Goal: Task Accomplishment & Management: Manage account settings

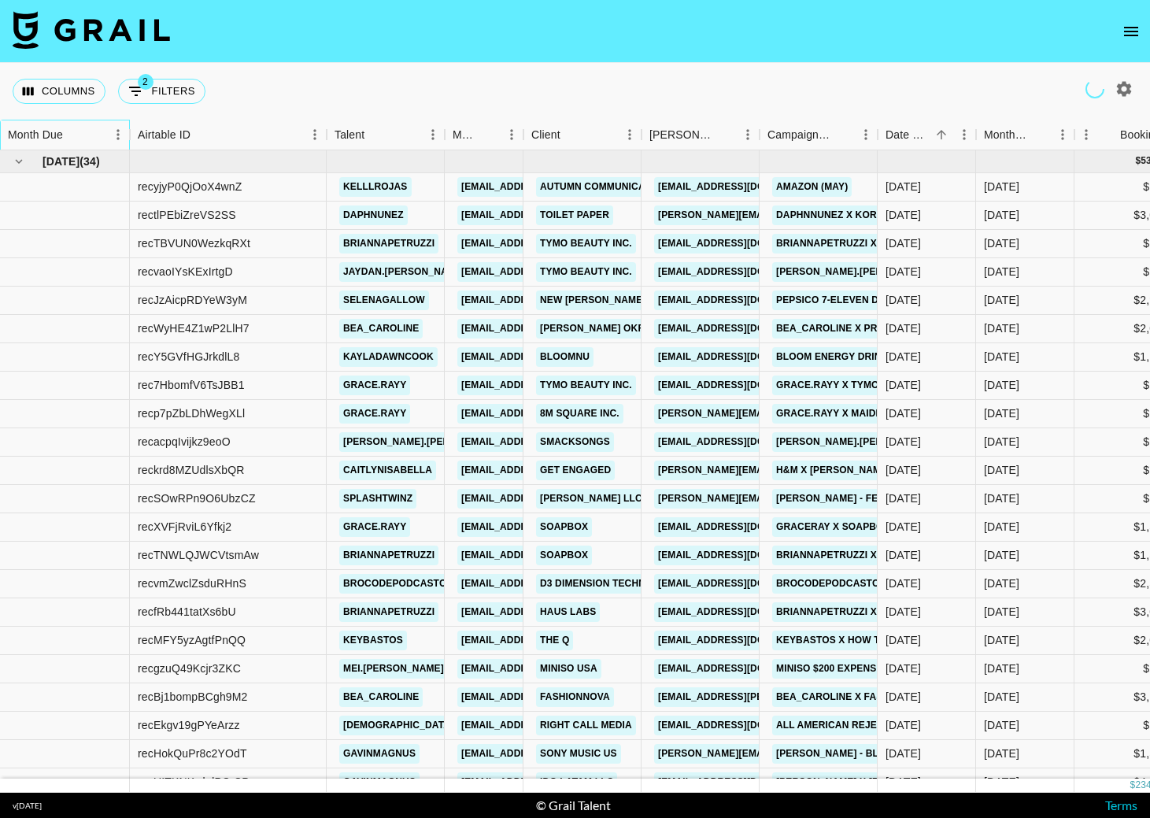
click at [92, 139] on div "Month Due" at bounding box center [57, 135] width 98 height 31
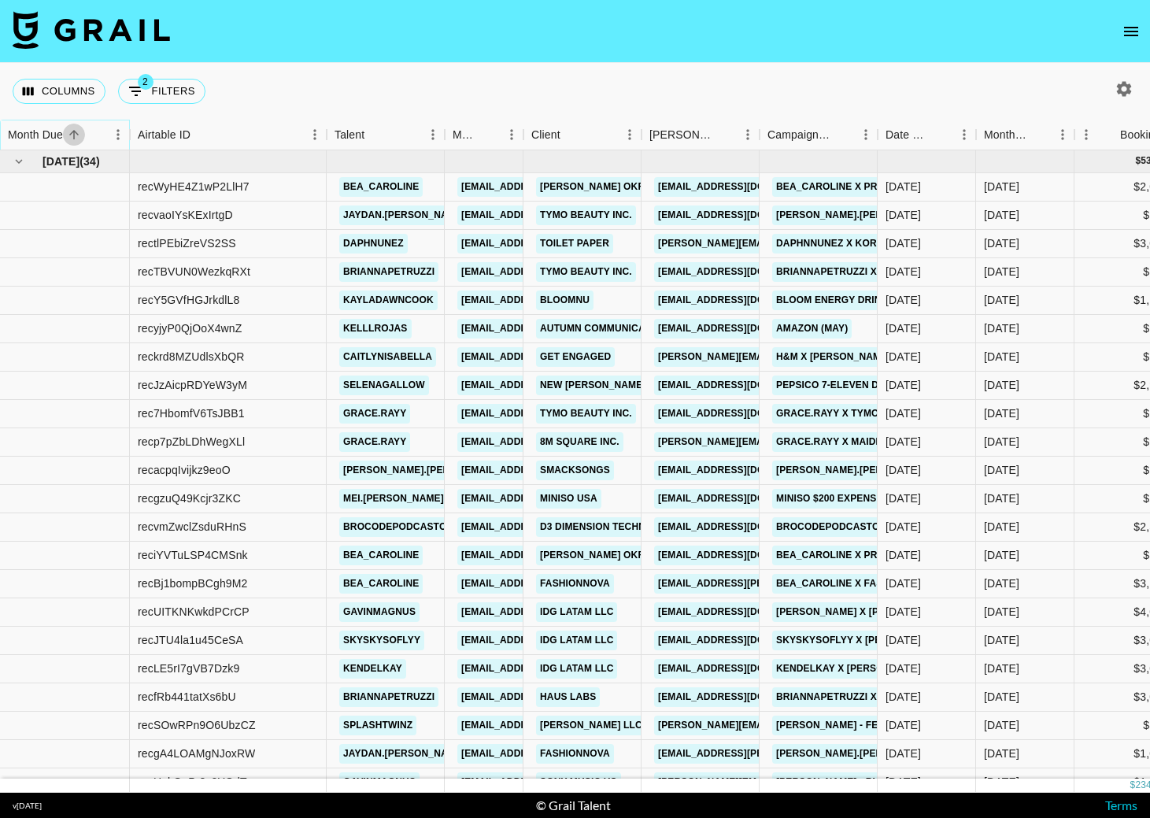
click at [84, 136] on button "Sort" at bounding box center [74, 135] width 22 height 22
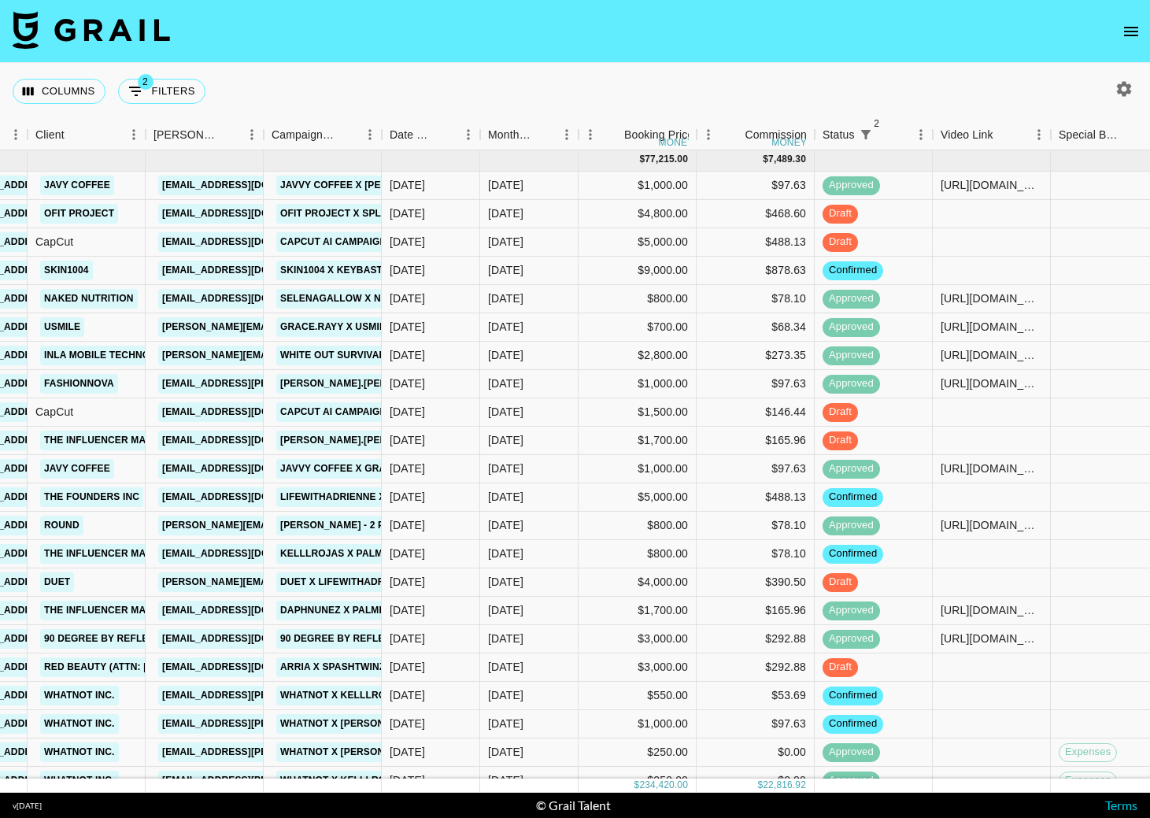
scroll to position [43, 496]
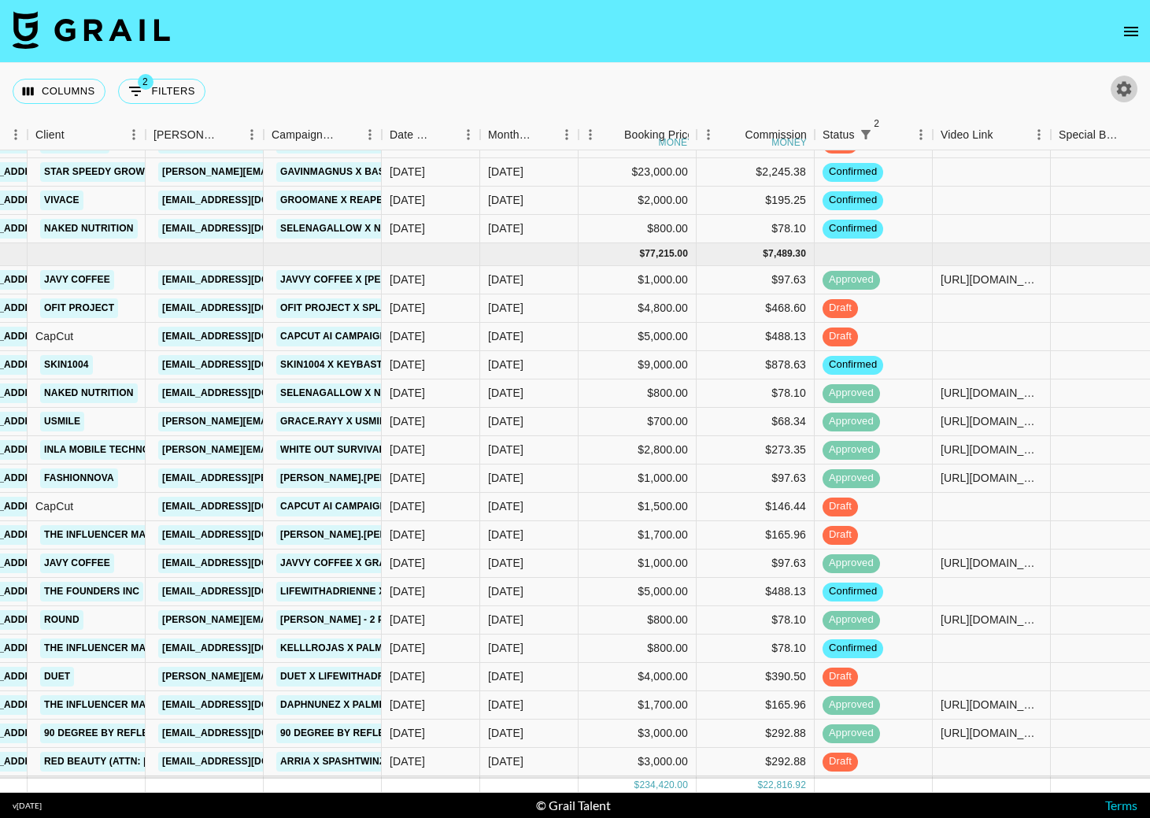
click at [1131, 91] on icon "button" at bounding box center [1124, 89] width 19 height 19
select select "[DATE]"
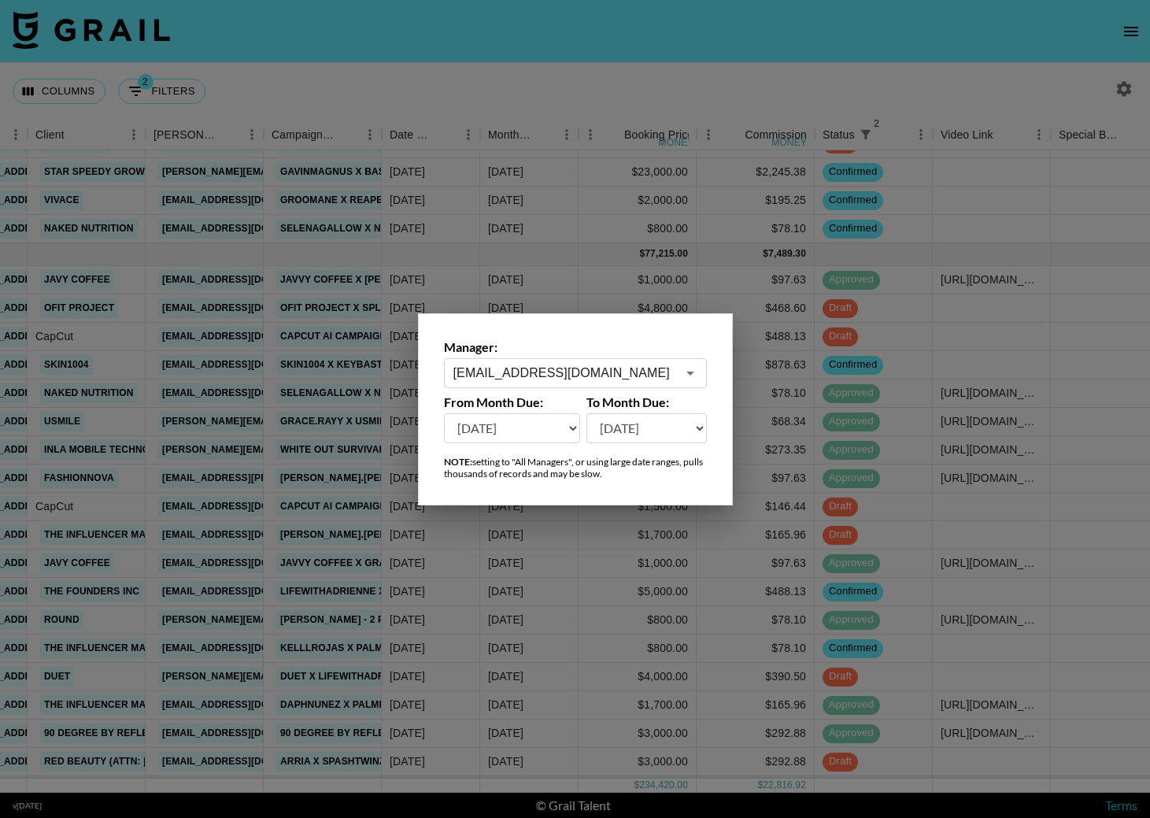
click at [638, 362] on div "maxelk@grail-talent.com ​" at bounding box center [575, 373] width 263 height 30
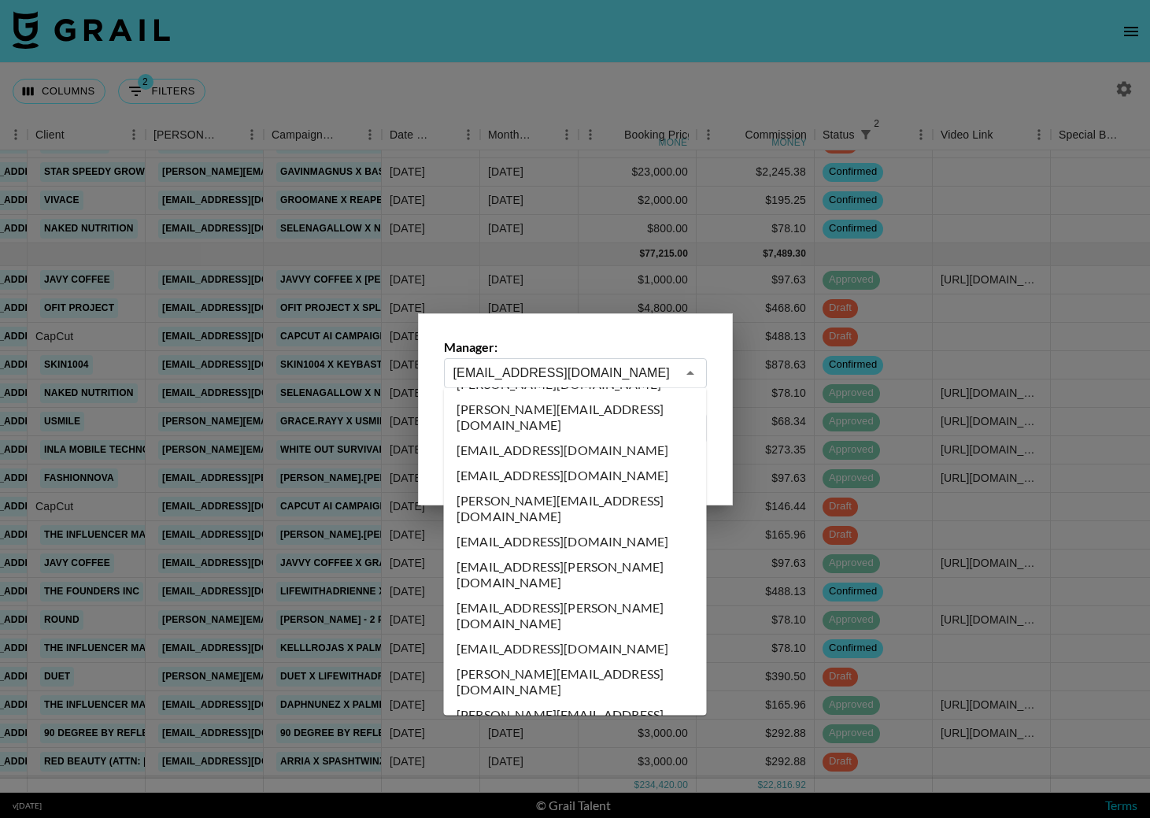
scroll to position [0, 0]
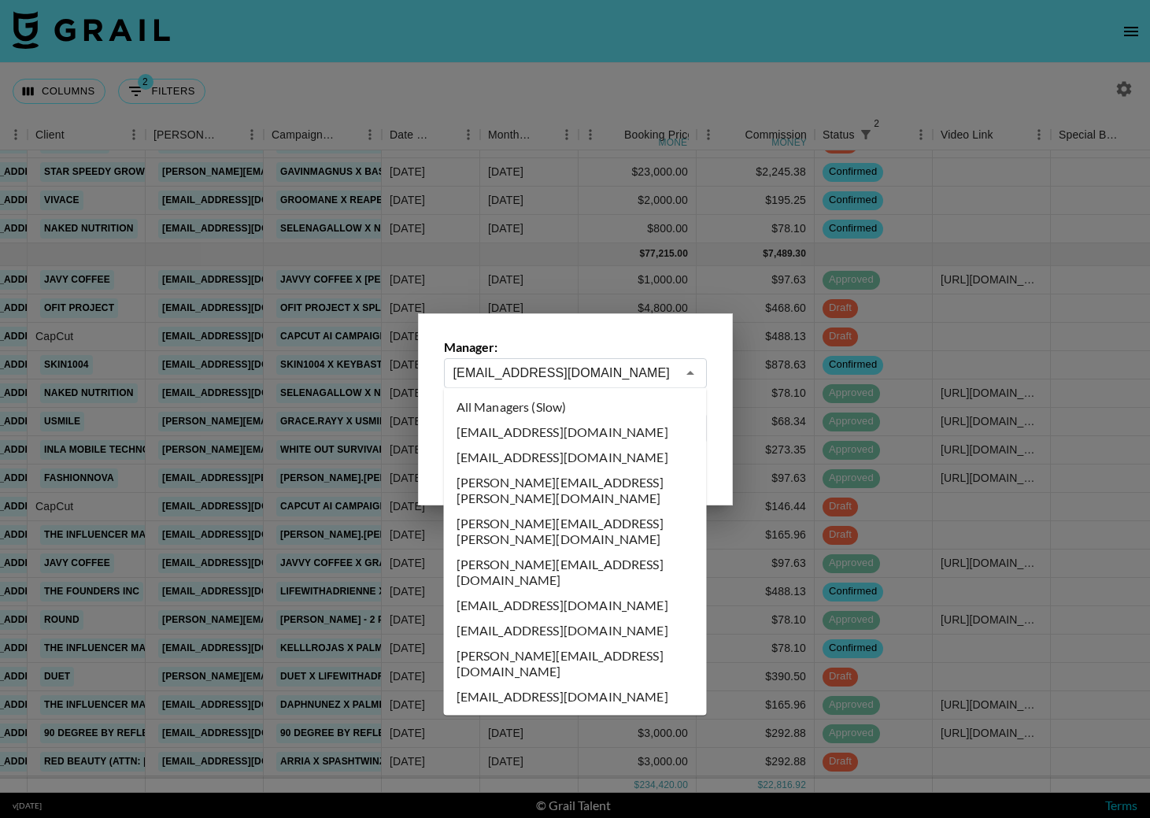
click at [609, 399] on li "All Managers (Slow)" at bounding box center [575, 406] width 263 height 25
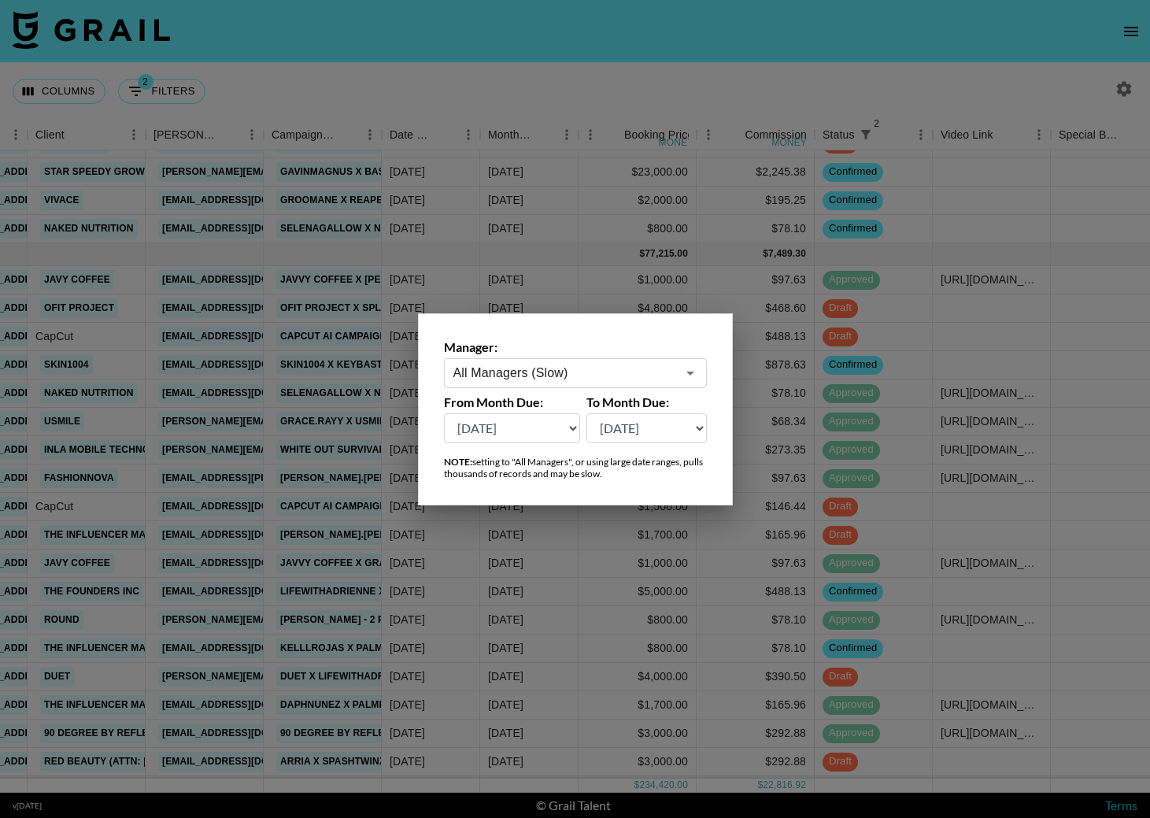
type input "All Managers (Slow)"
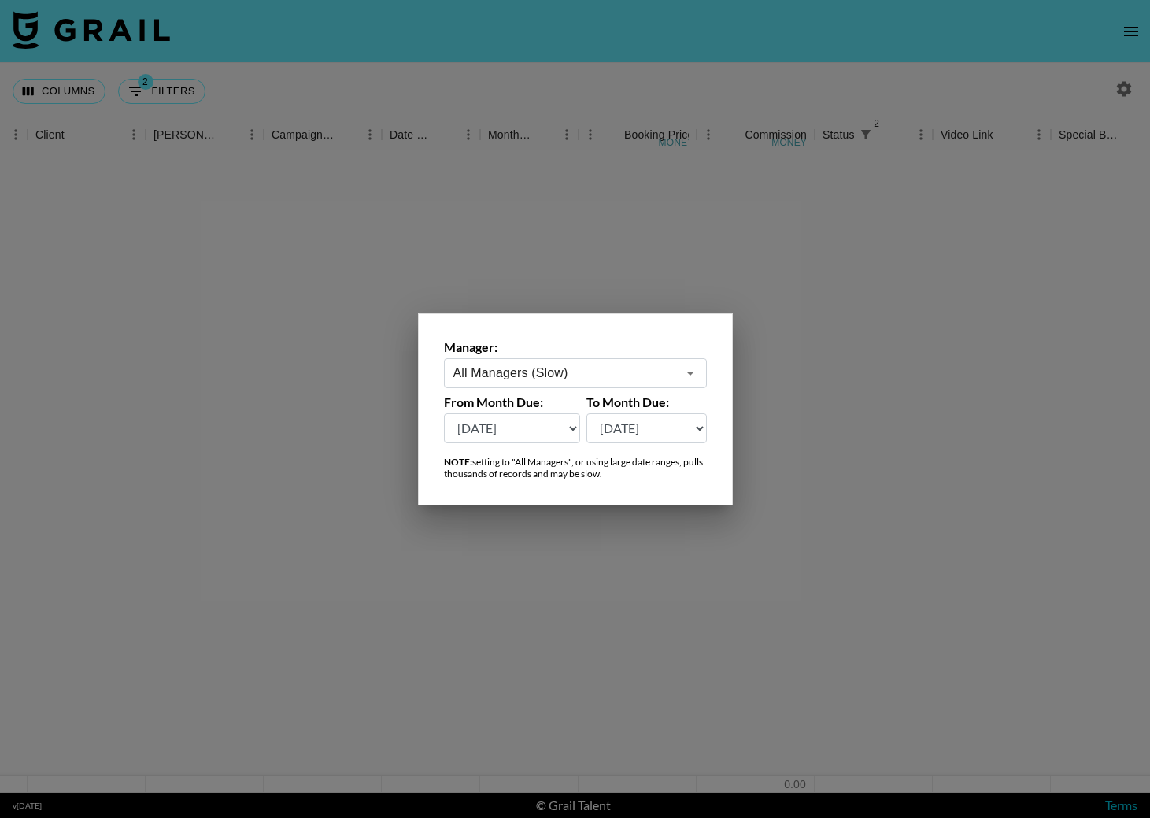
scroll to position [0, 496]
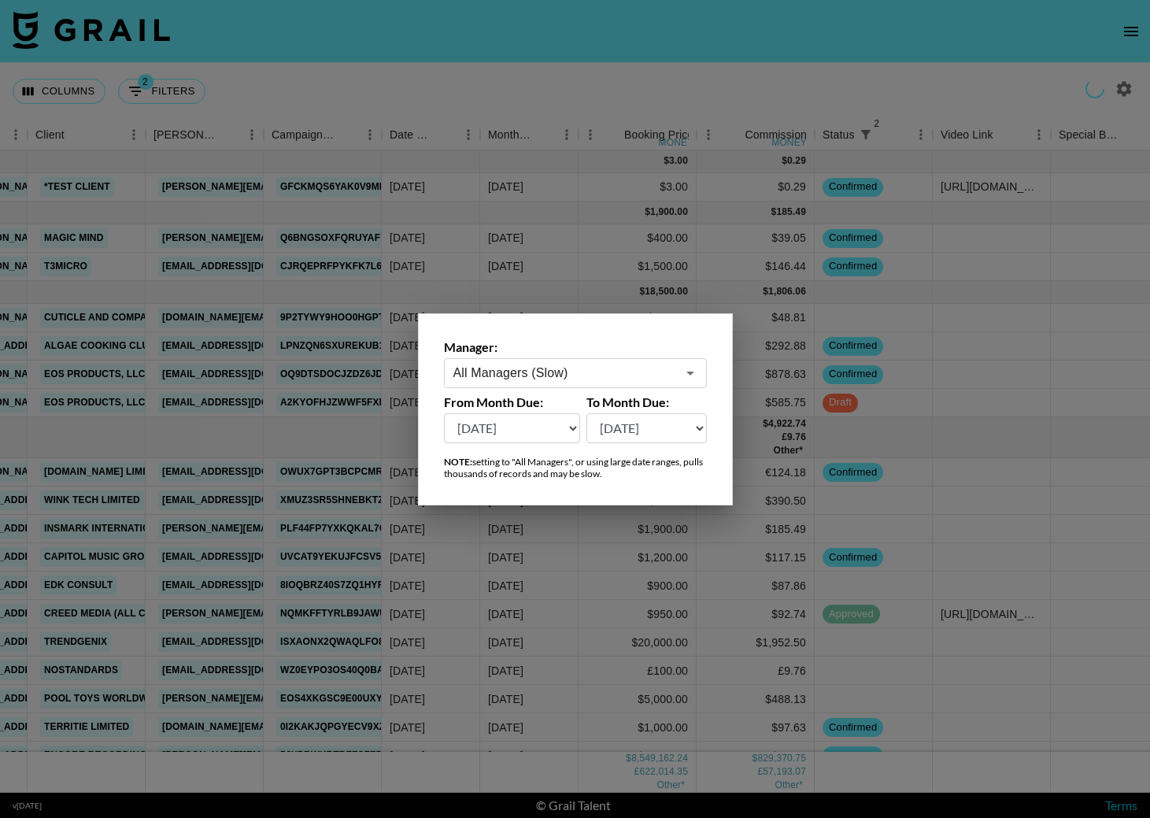
click at [335, 75] on div at bounding box center [575, 409] width 1150 height 818
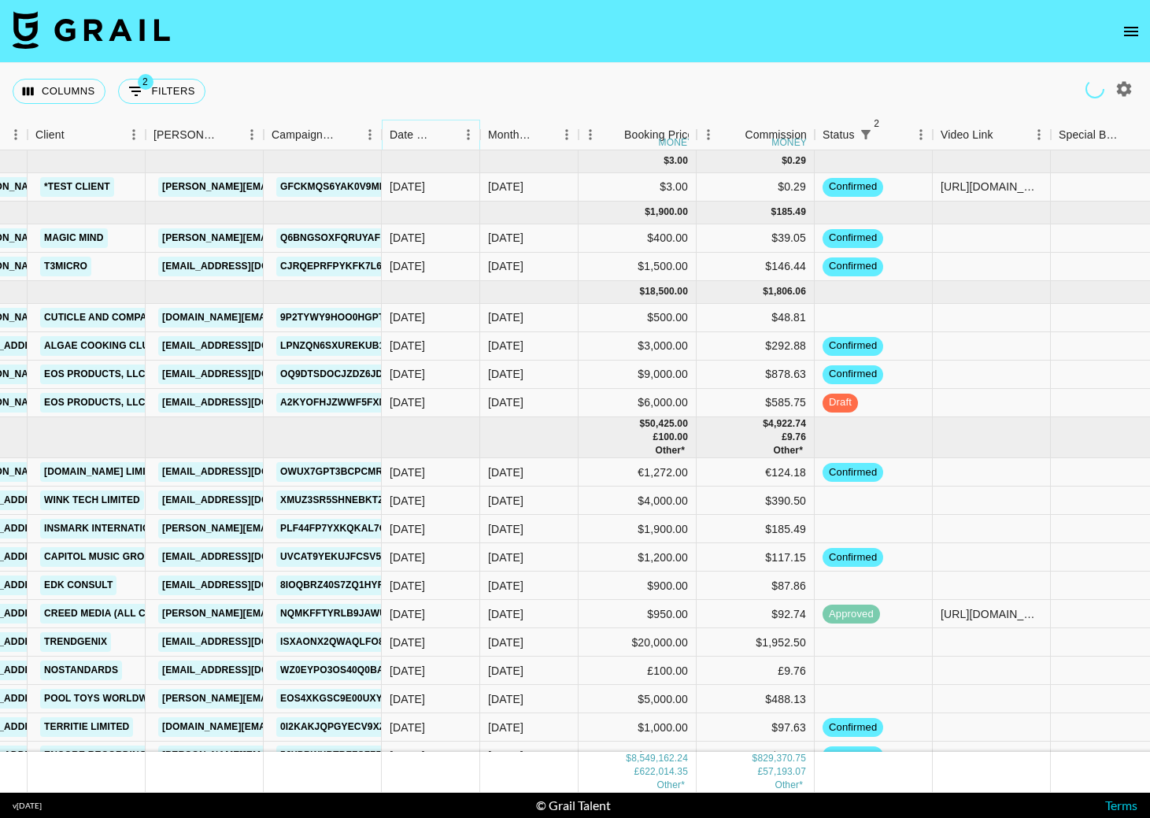
click at [436, 136] on button "Sort" at bounding box center [446, 135] width 22 height 22
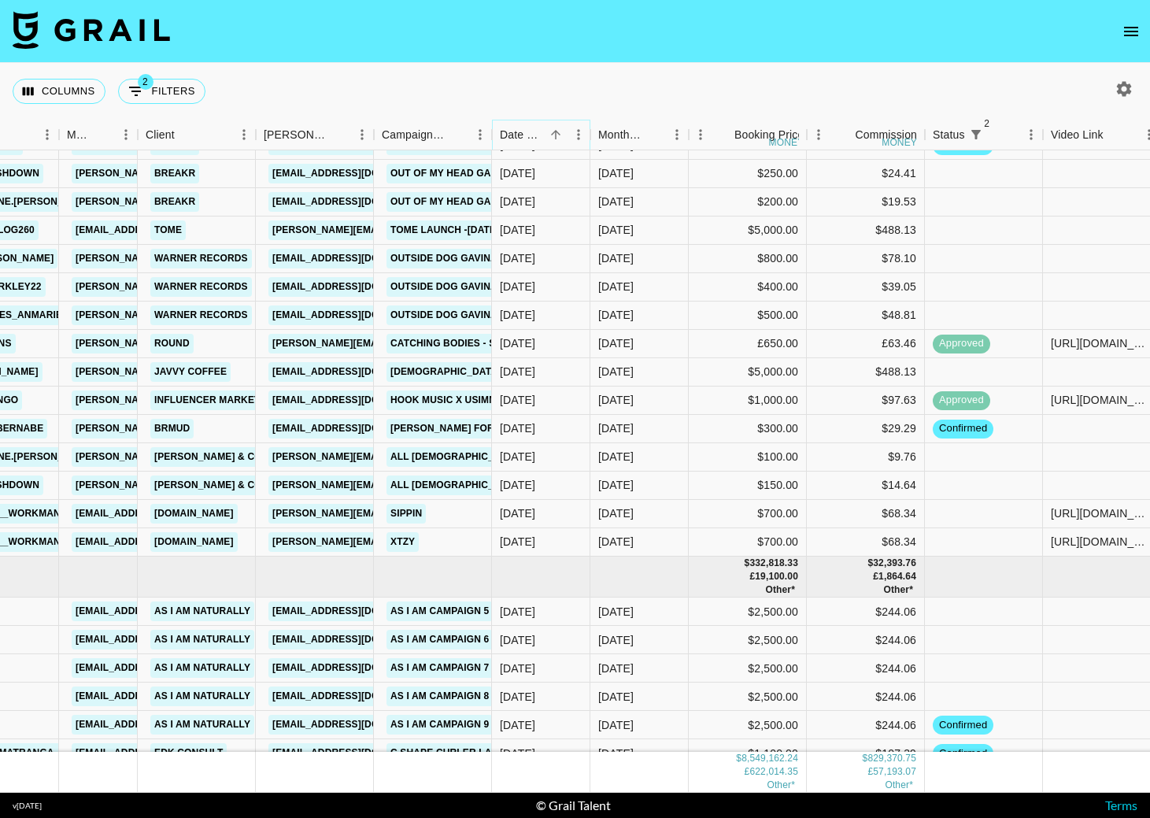
scroll to position [183052, 386]
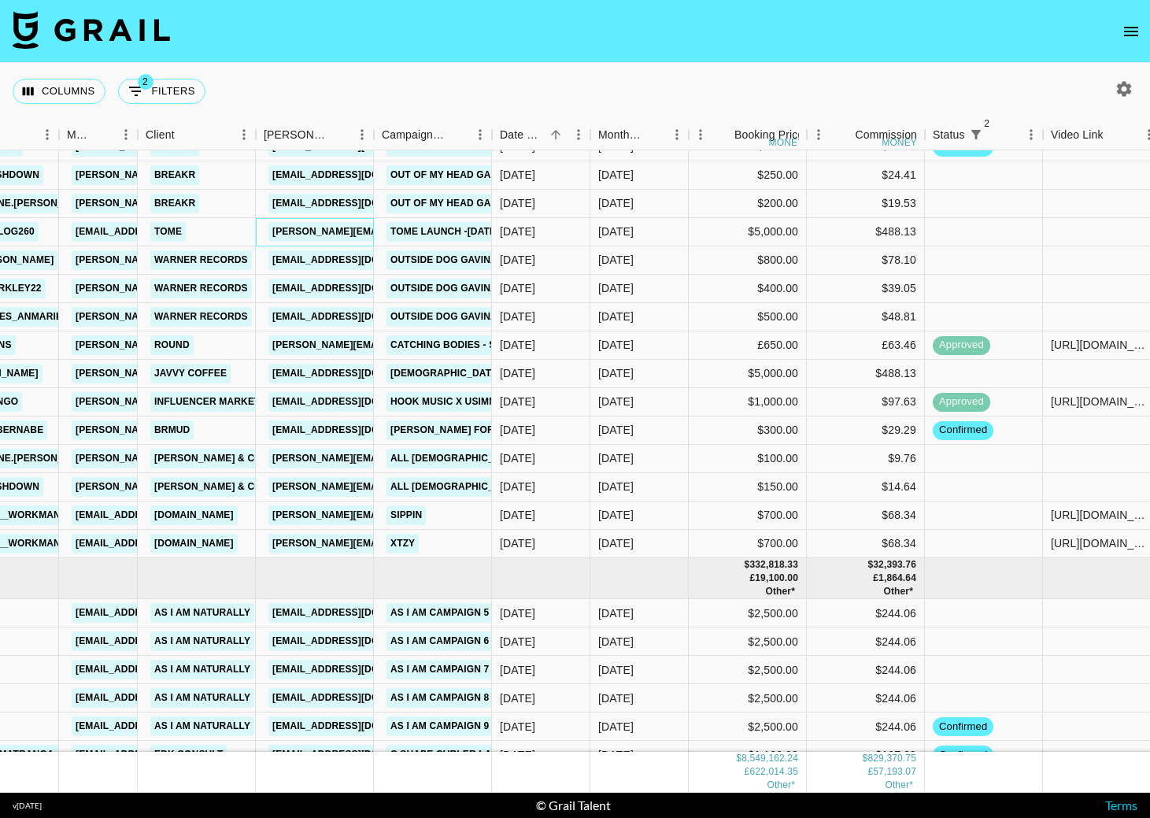
click at [342, 235] on link "[PERSON_NAME][EMAIL_ADDRESS][DOMAIN_NAME]" at bounding box center [397, 232] width 257 height 20
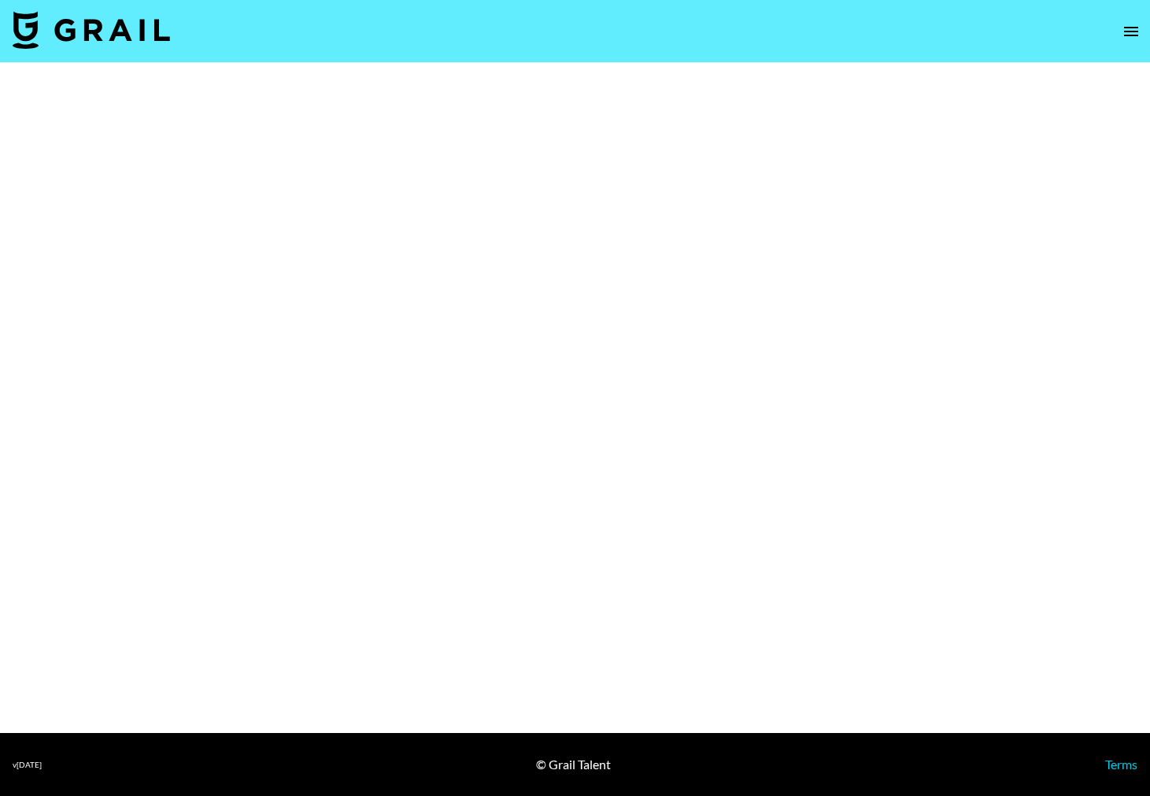
select select "Brand"
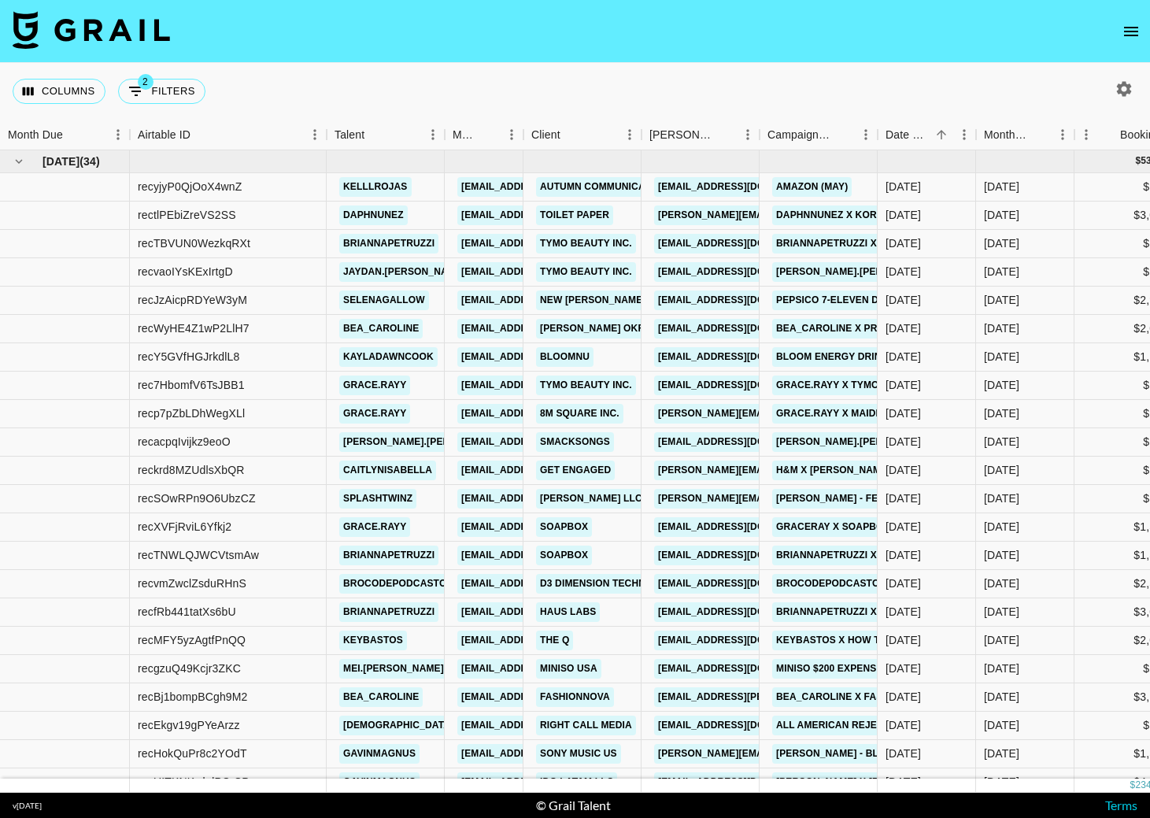
click at [1137, 95] on div at bounding box center [1124, 89] width 27 height 27
click at [1129, 94] on icon "button" at bounding box center [1124, 88] width 15 height 15
select select "[DATE]"
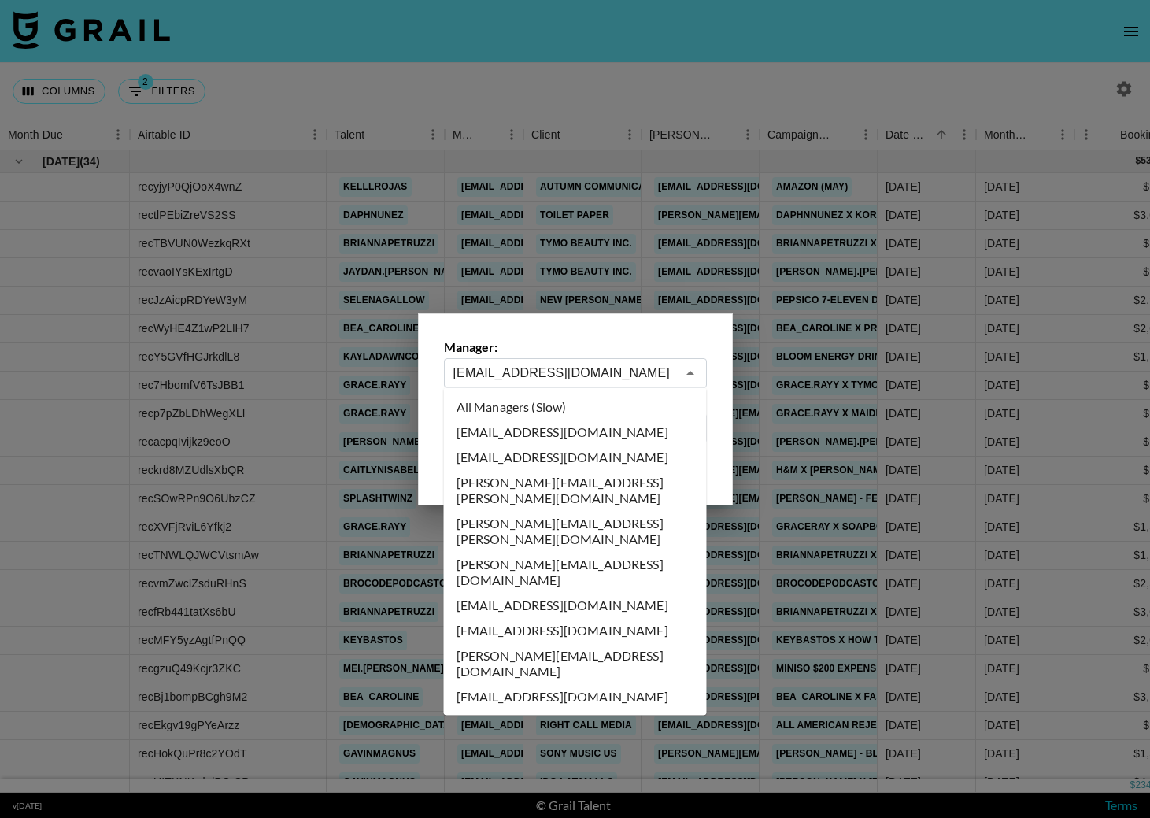
click at [610, 381] on input "[EMAIL_ADDRESS][DOMAIN_NAME]" at bounding box center [565, 373] width 223 height 18
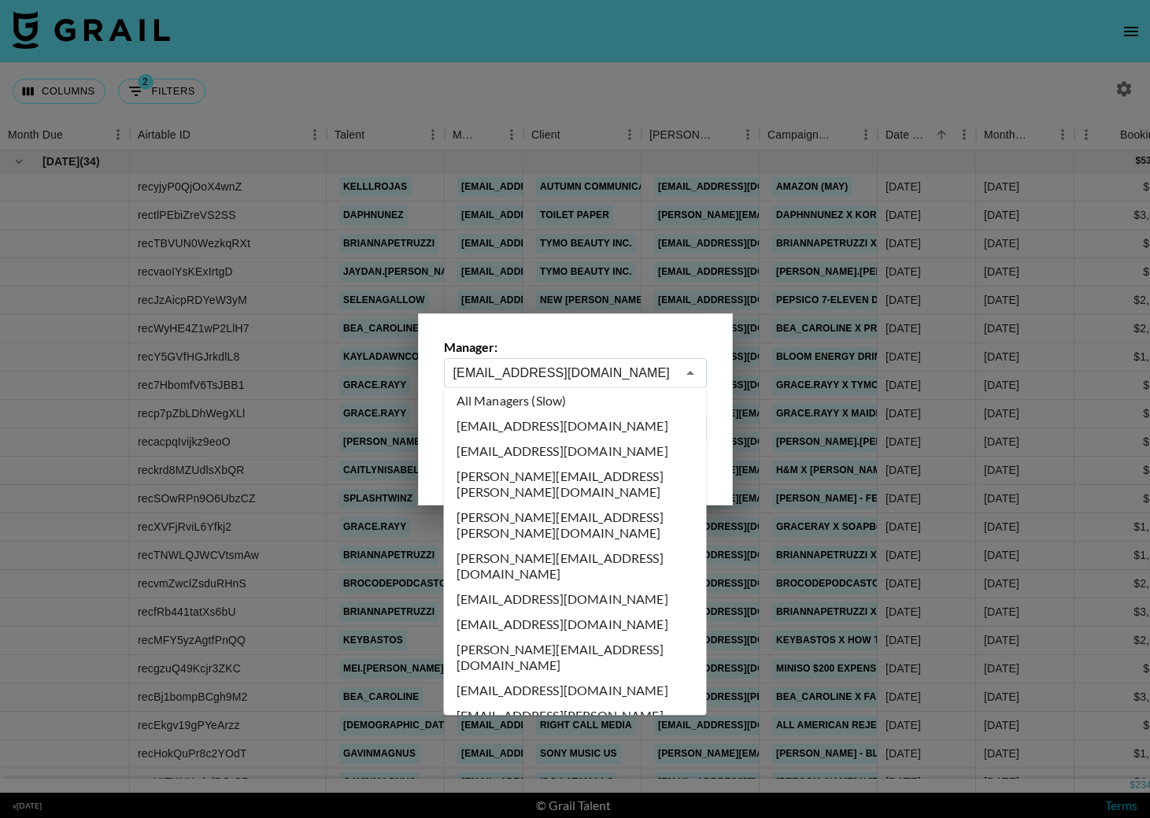
click at [577, 402] on li "All Managers (Slow)" at bounding box center [575, 400] width 263 height 25
type input "All Managers (Slow)"
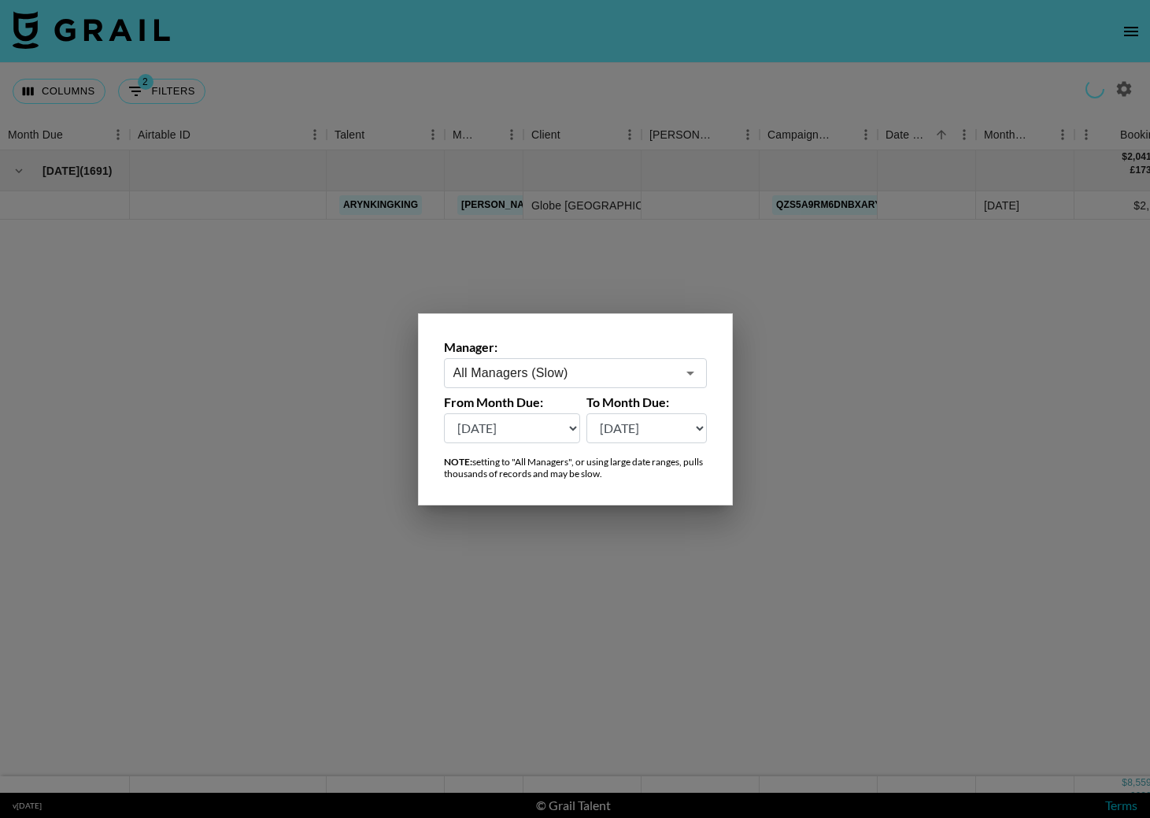
click at [589, 97] on div at bounding box center [575, 409] width 1150 height 818
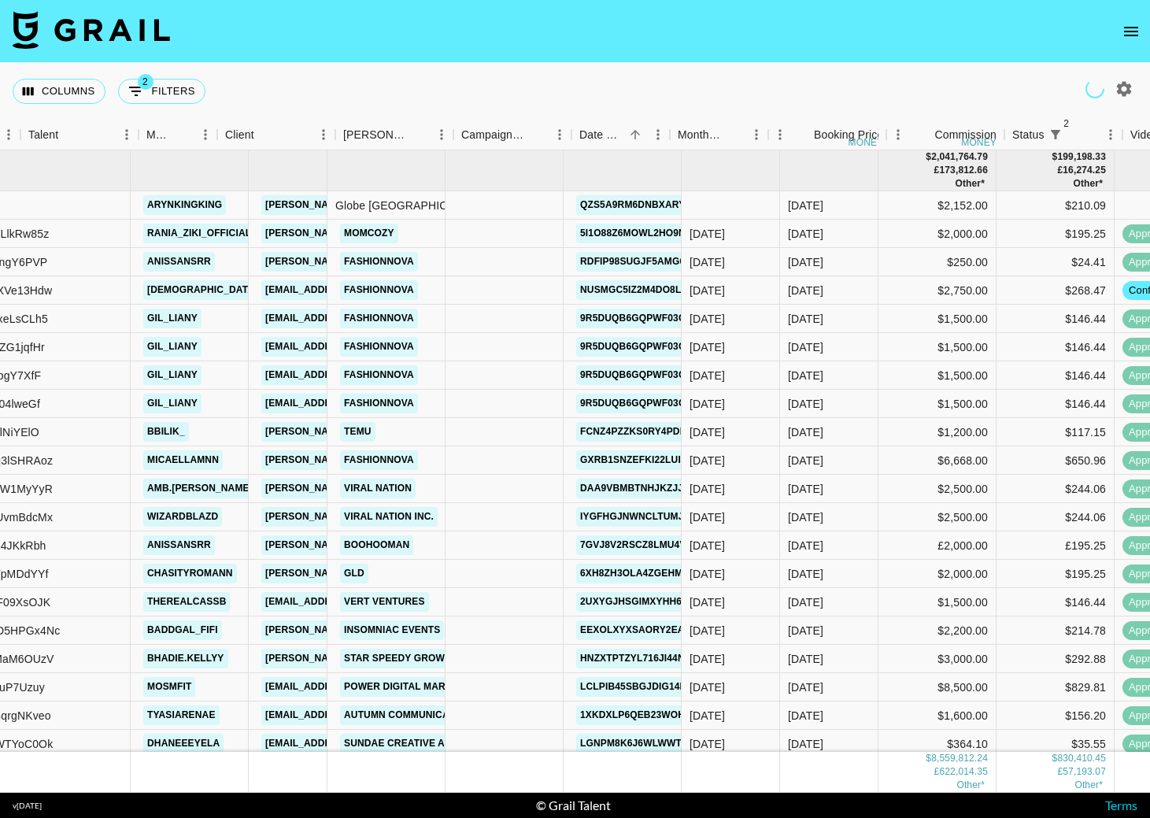
scroll to position [0, 306]
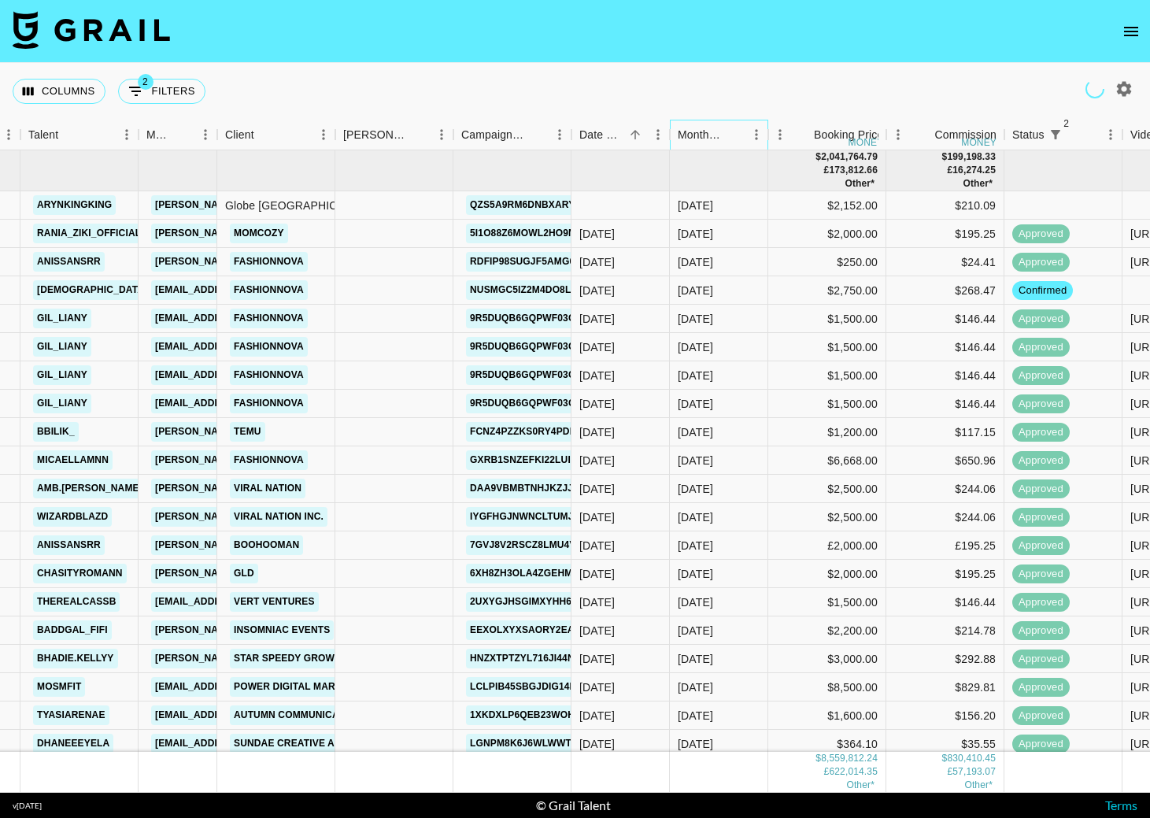
click at [699, 134] on div "Month Due" at bounding box center [700, 135] width 45 height 31
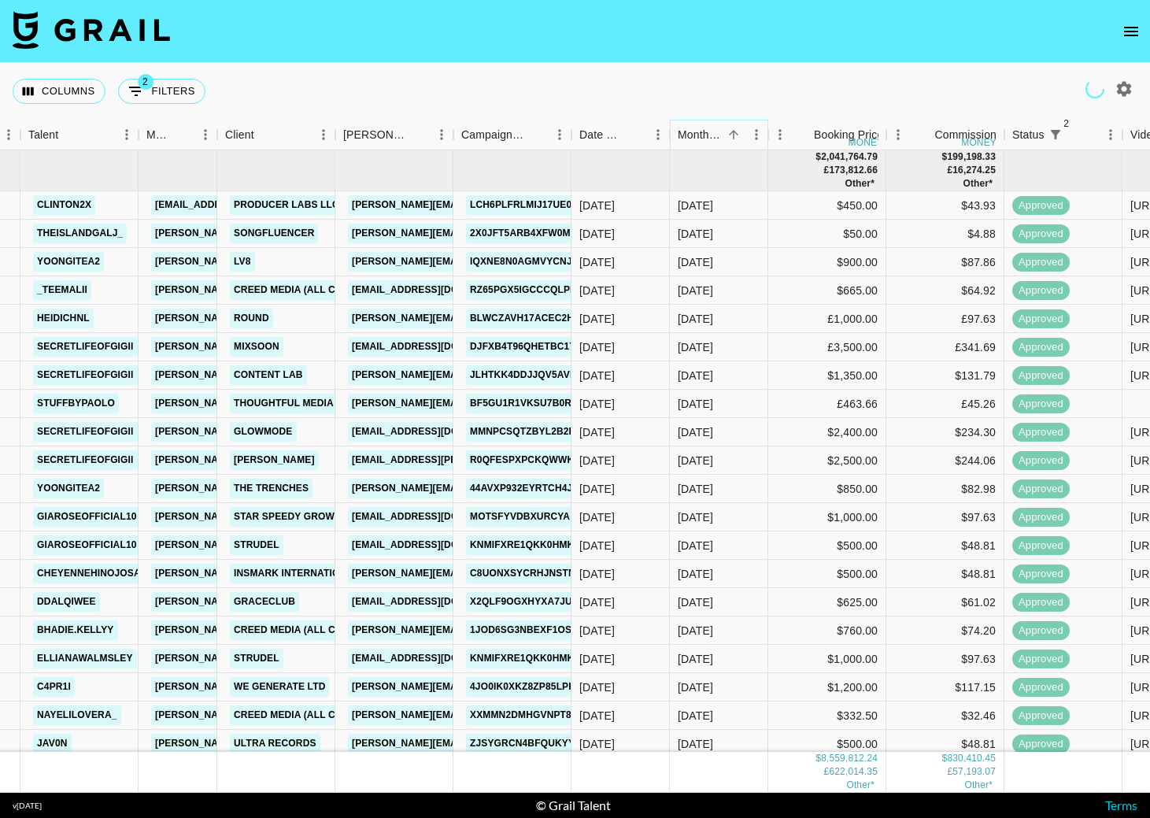
click at [739, 137] on icon "Sort" at bounding box center [734, 135] width 14 height 14
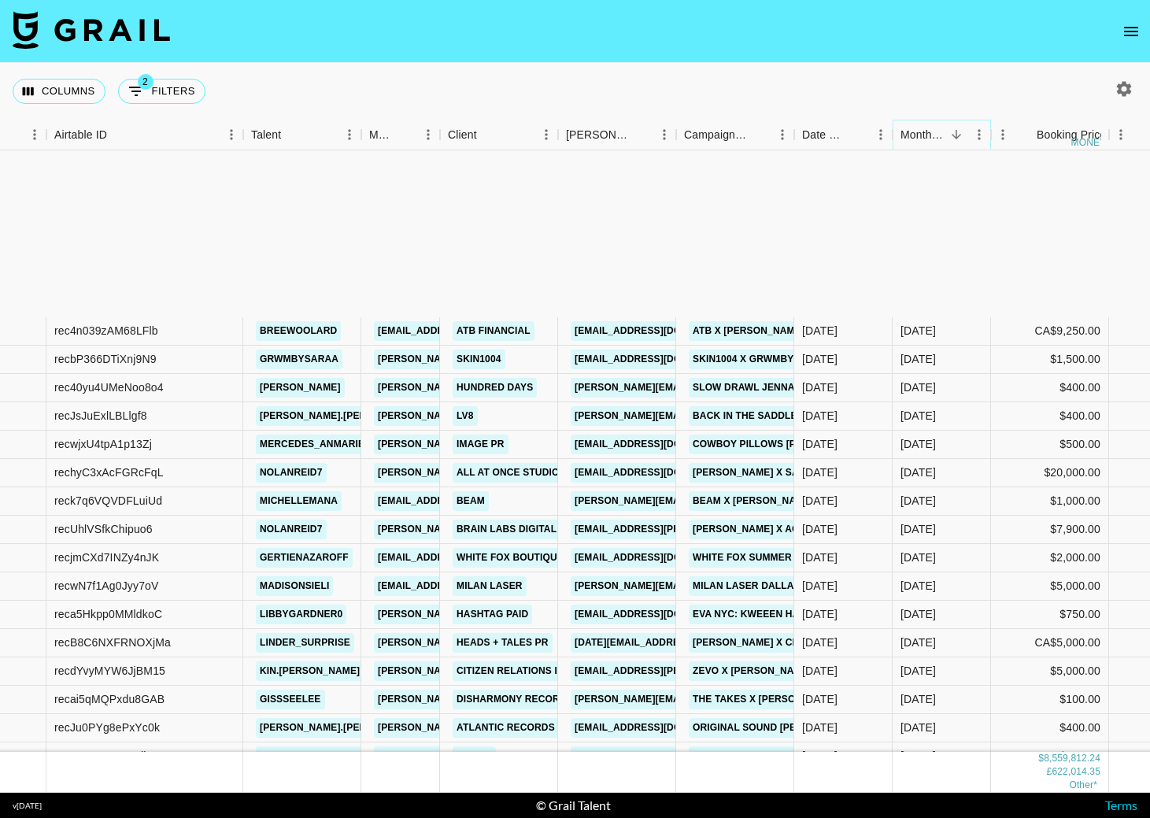
scroll to position [155877, 83]
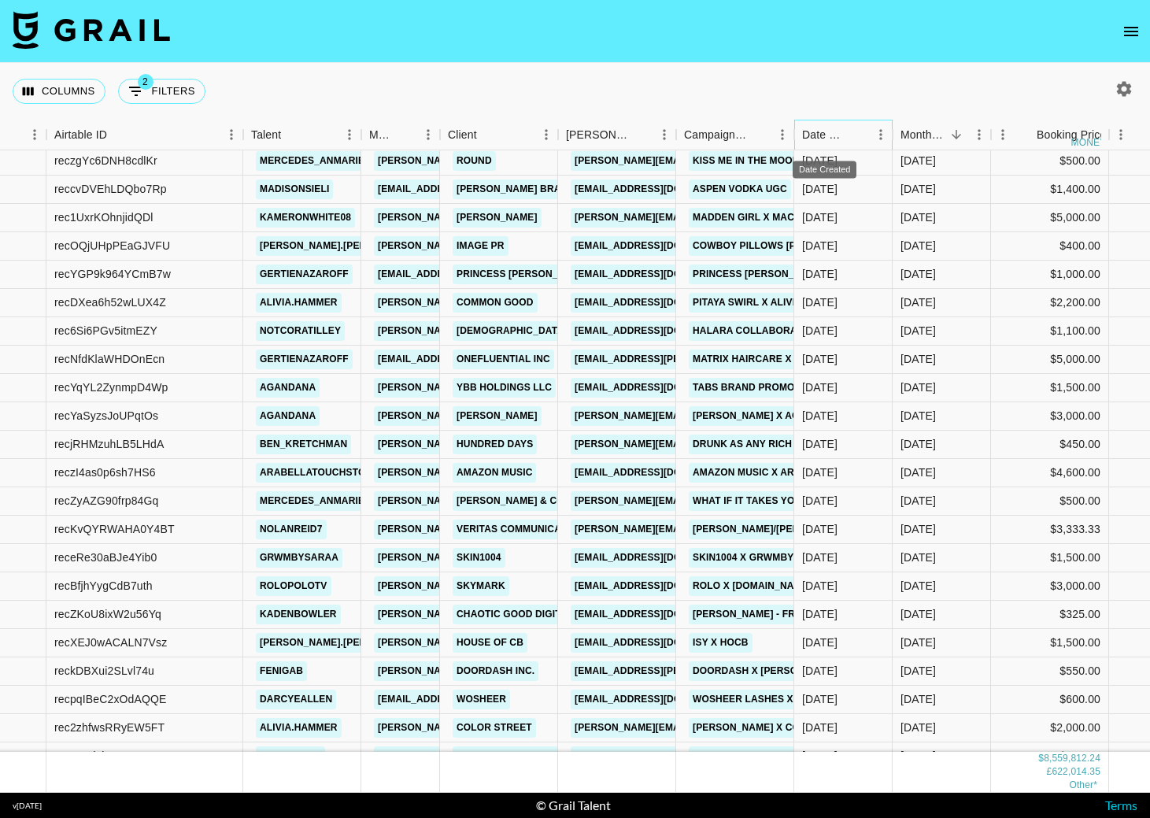
click at [824, 137] on div "Date Created" at bounding box center [824, 135] width 45 height 31
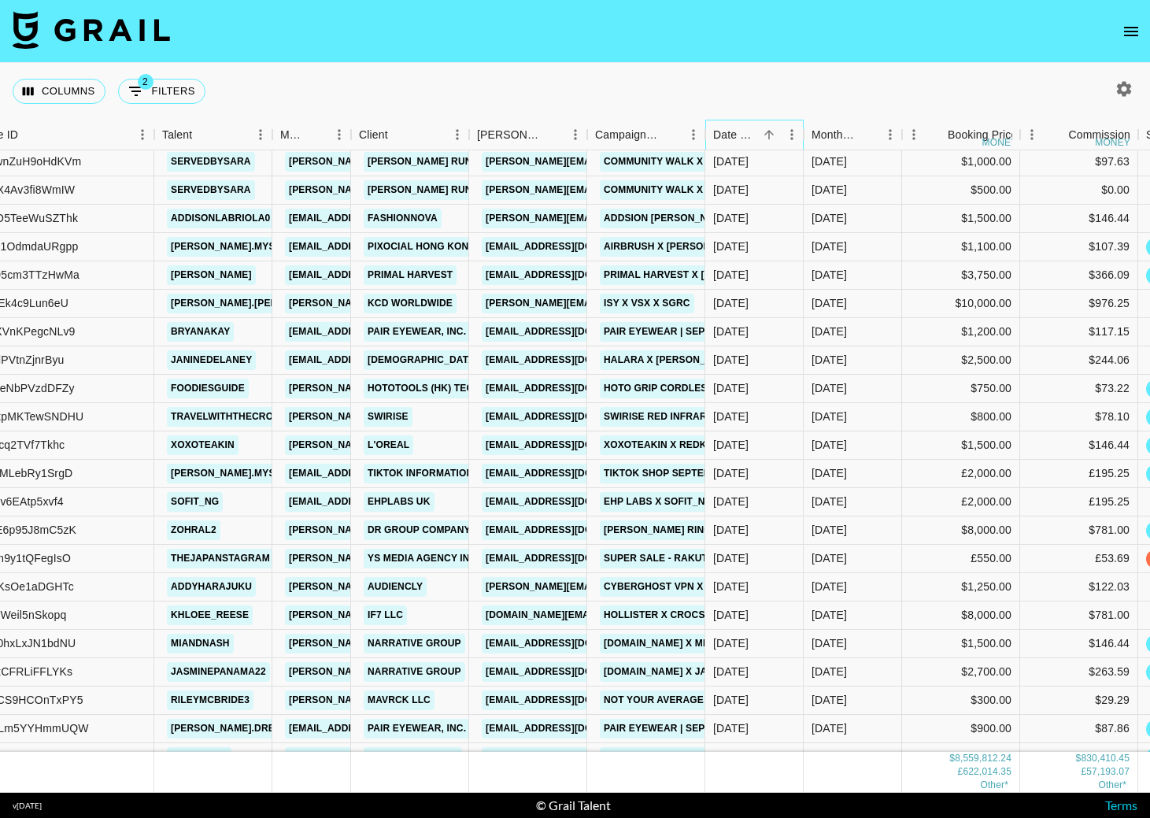
scroll to position [186332, 172]
